Goal: Find specific page/section: Find specific page/section

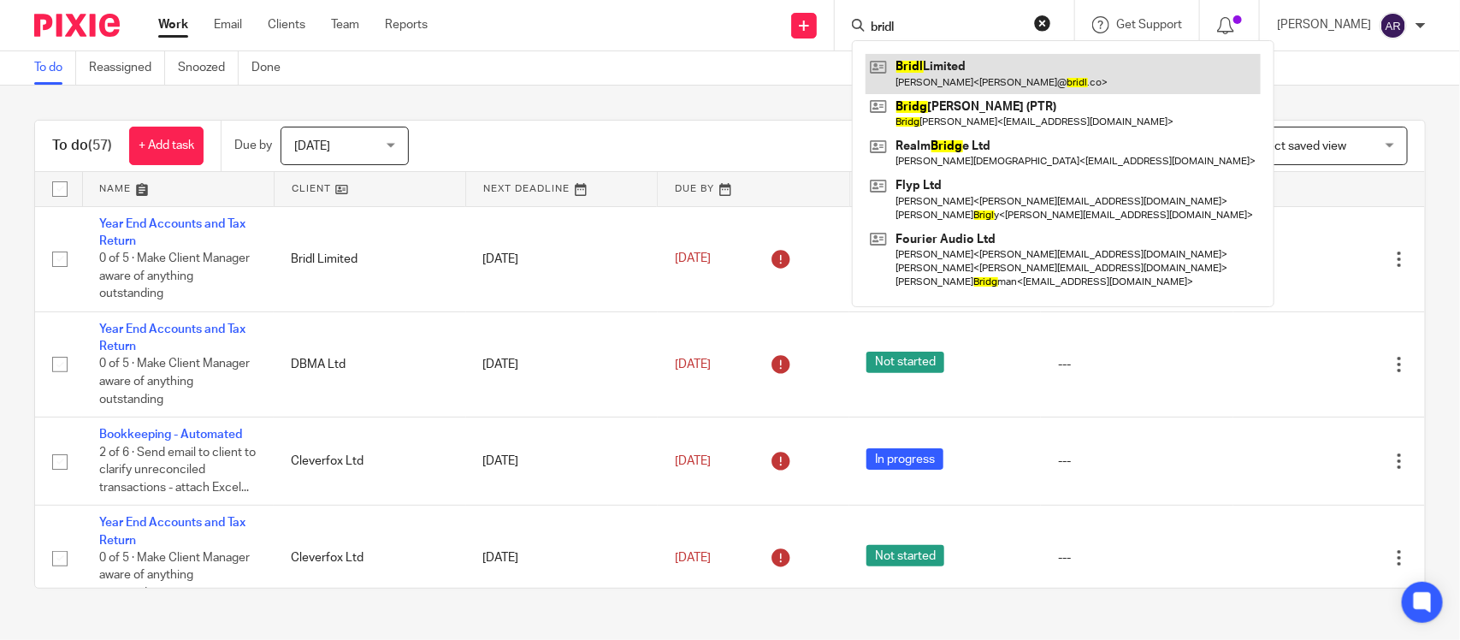
type input "bridl"
click at [874, 70] on link at bounding box center [1062, 73] width 395 height 39
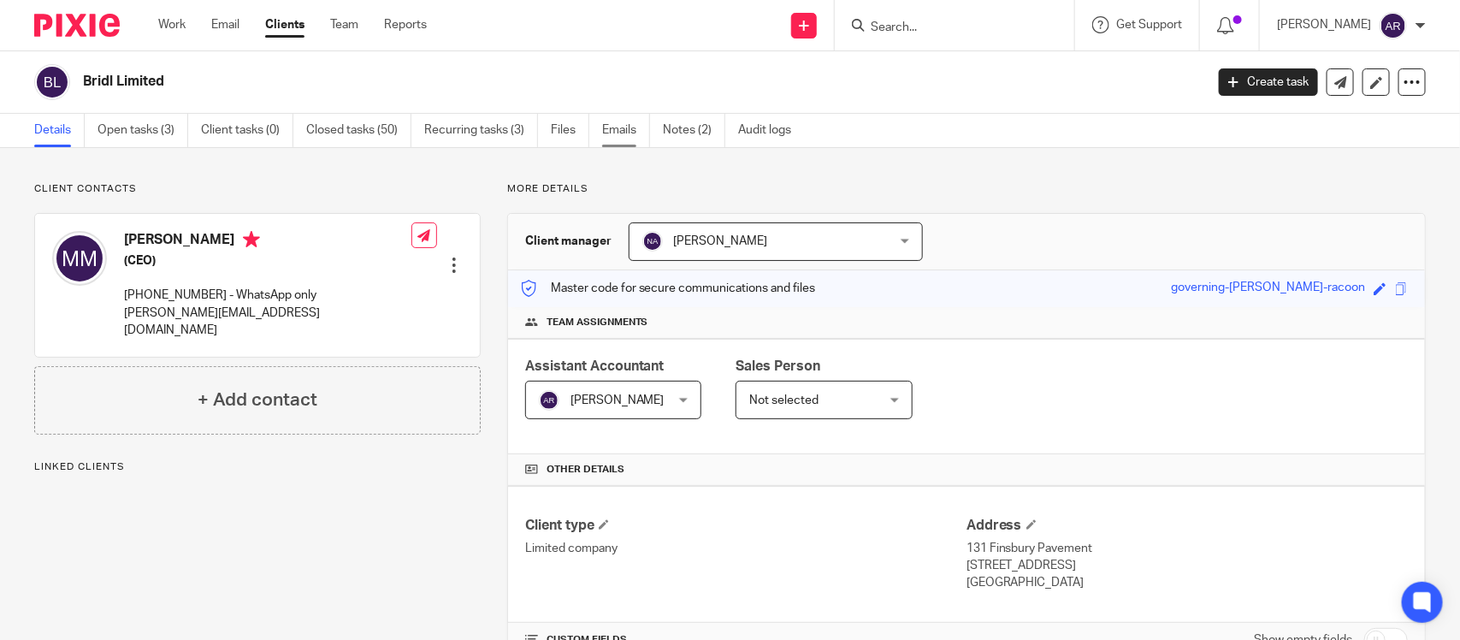
click at [623, 138] on link "Emails" at bounding box center [626, 130] width 48 height 33
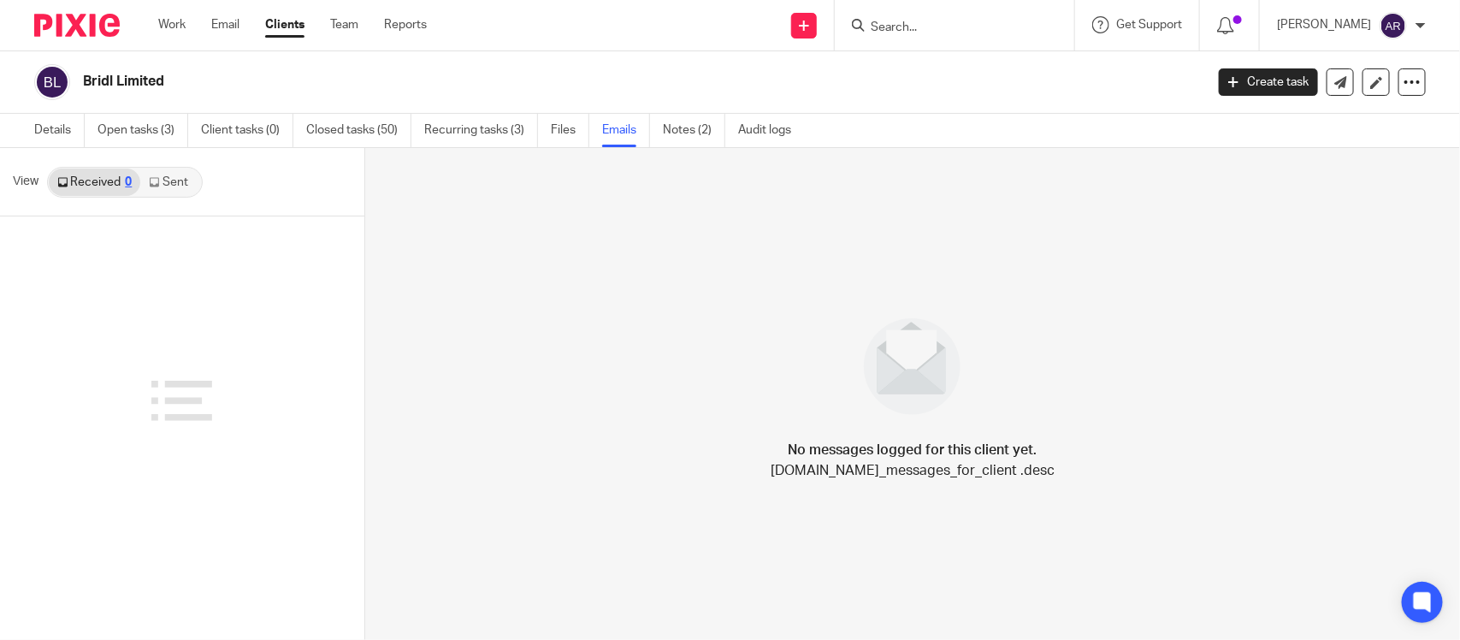
click at [162, 184] on link "Sent" at bounding box center [170, 181] width 60 height 27
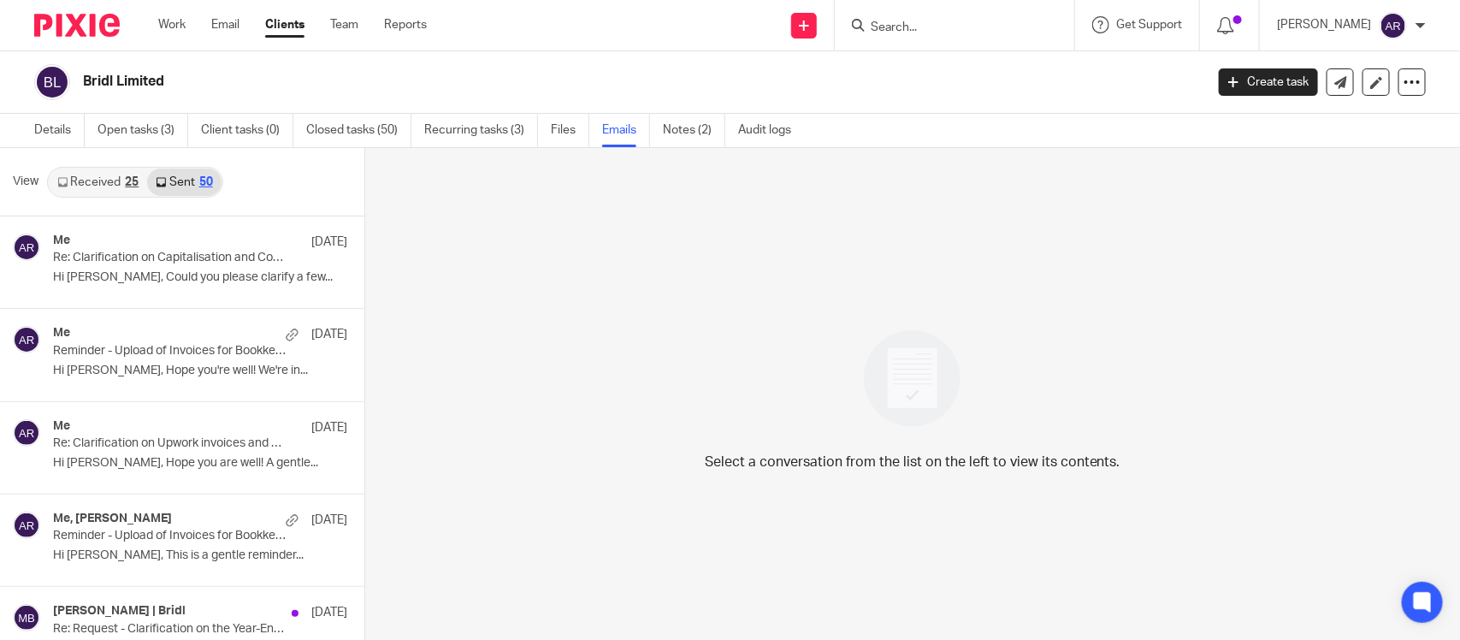
click at [143, 184] on link "Received 25" at bounding box center [98, 181] width 98 height 27
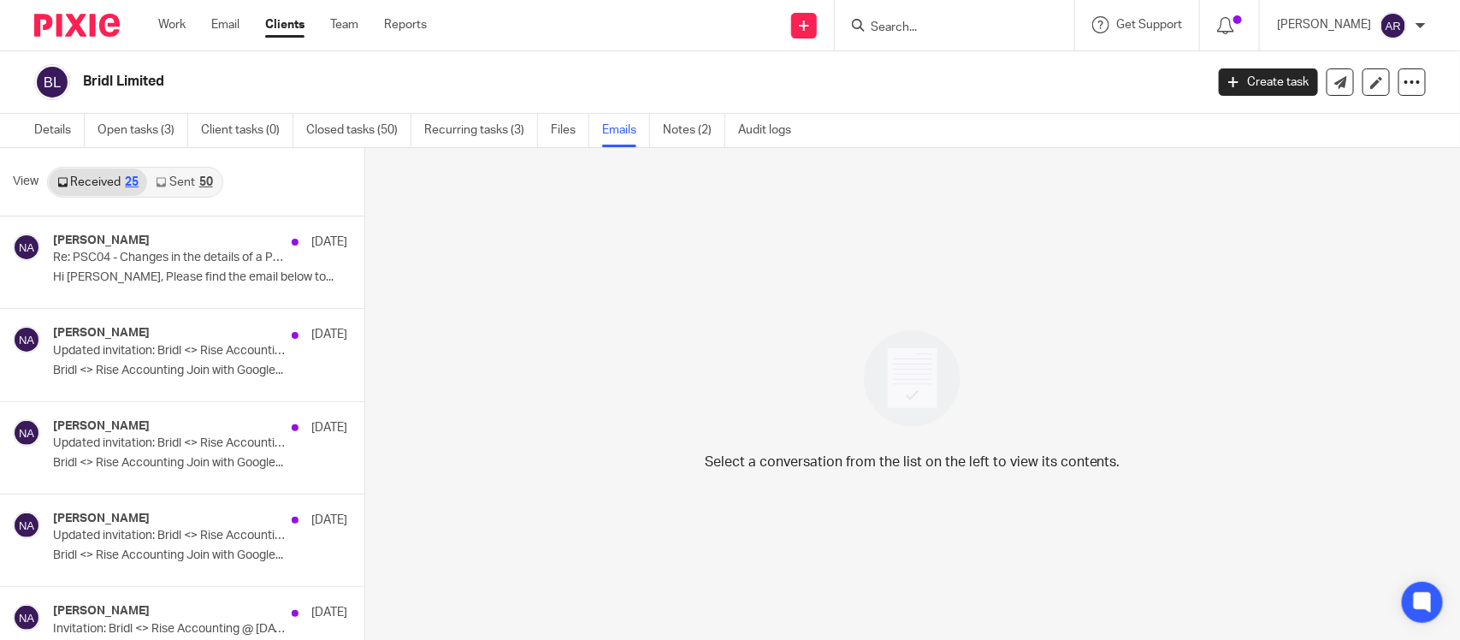
scroll to position [3, 0]
